Goal: Information Seeking & Learning: Stay updated

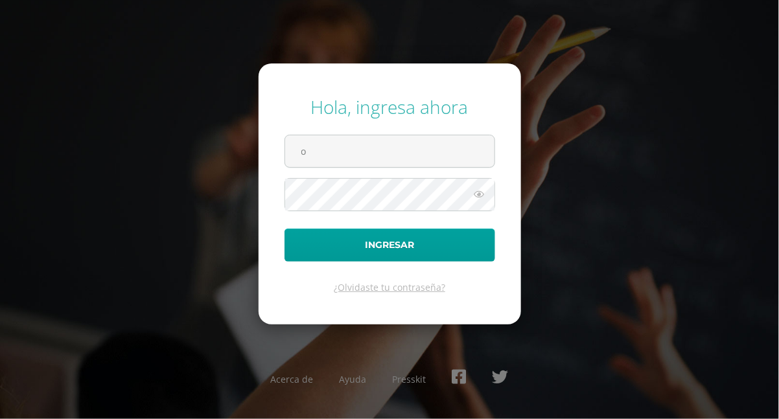
type input "o.guzman.1edb@gmail.com"
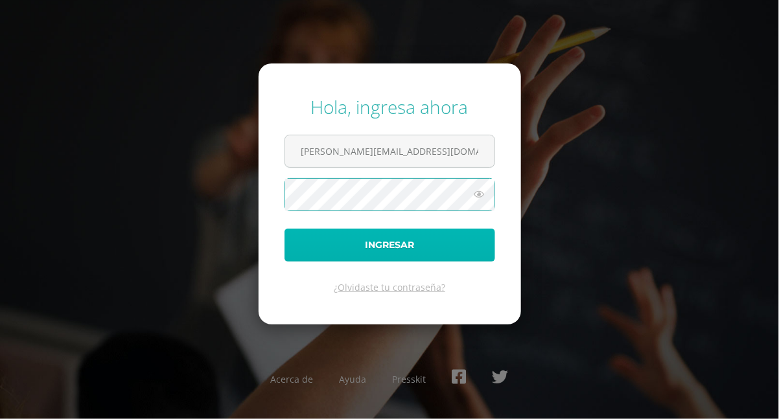
click at [383, 245] on button "Ingresar" at bounding box center [390, 245] width 211 height 33
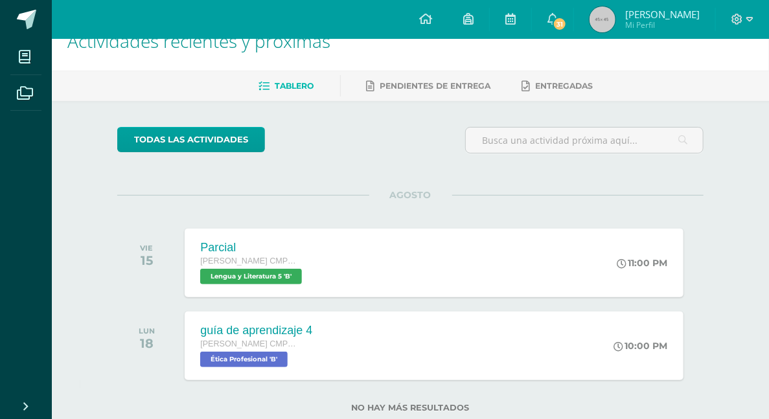
scroll to position [26, 0]
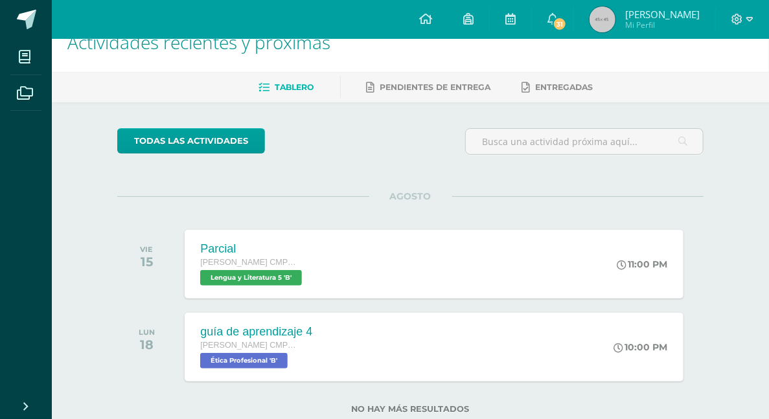
click at [563, 18] on link "31" at bounding box center [552, 19] width 41 height 39
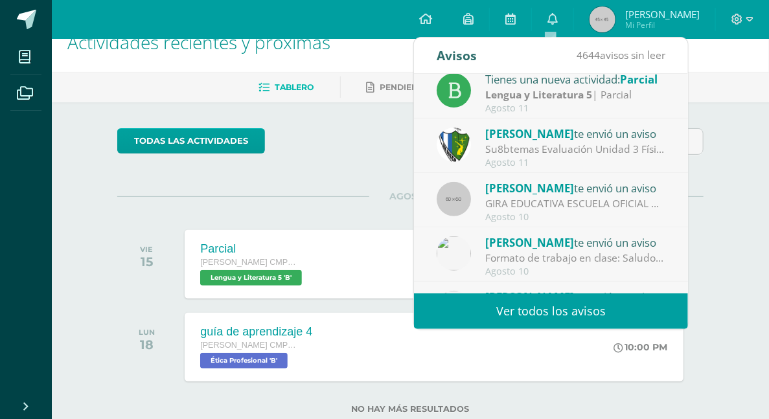
scroll to position [216, 0]
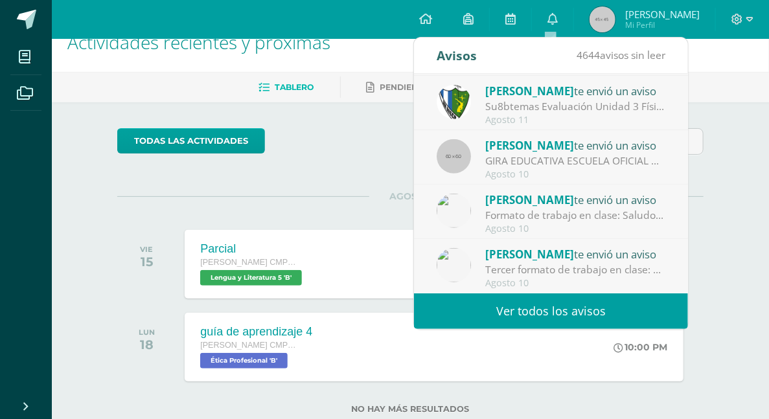
click at [649, 303] on link "Ver todos los avisos" at bounding box center [551, 312] width 274 height 36
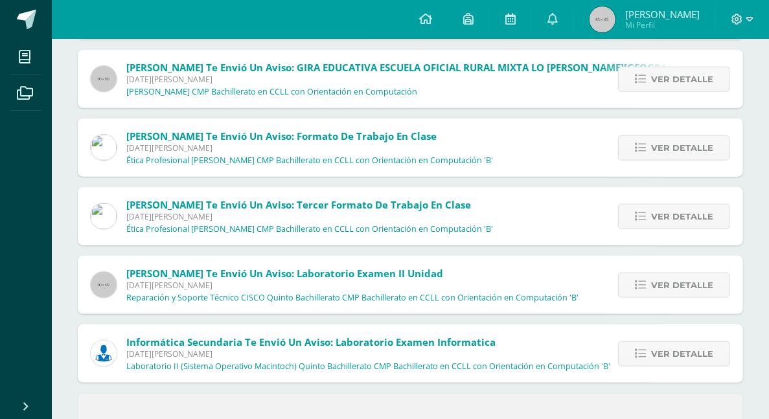
scroll to position [497, 0]
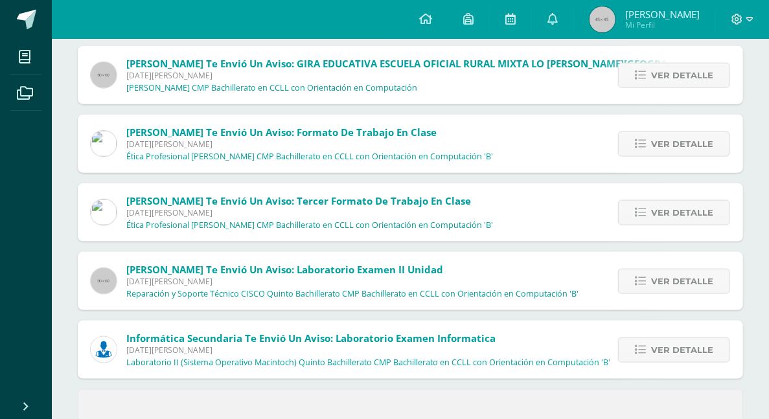
click at [644, 279] on icon at bounding box center [640, 281] width 11 height 11
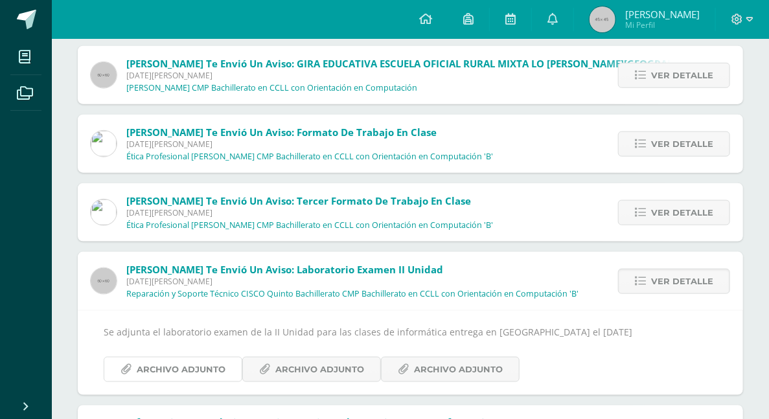
click at [154, 373] on span "Archivo Adjunto" at bounding box center [181, 370] width 89 height 24
click at [325, 365] on span "Archivo Adjunto" at bounding box center [320, 370] width 89 height 24
